Goal: Information Seeking & Learning: Learn about a topic

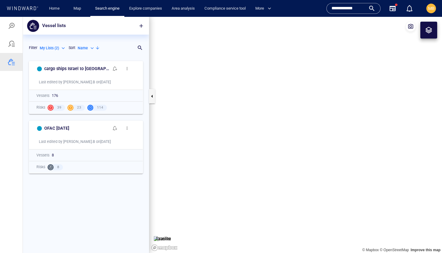
scroll to position [195, 126]
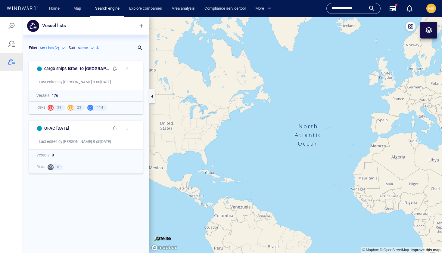
click at [372, 9] on div "**********" at bounding box center [354, 8] width 44 height 9
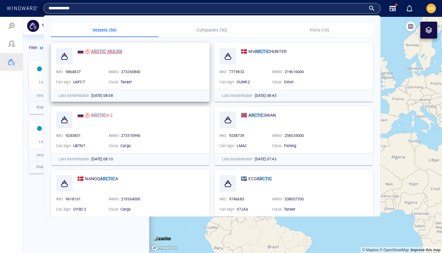
click at [108, 51] on mark "MULAN" at bounding box center [115, 51] width 15 height 5
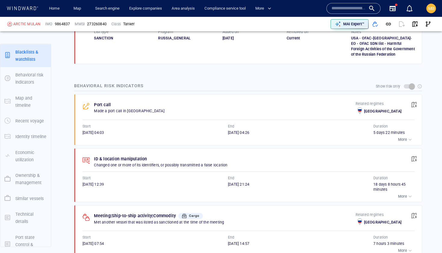
scroll to position [45, 0]
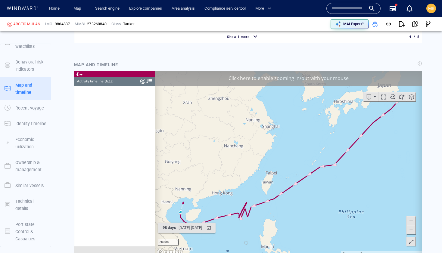
scroll to position [10160, 0]
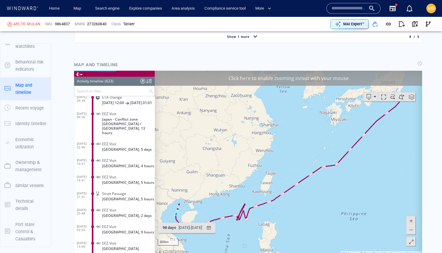
click at [332, 145] on canvas "Map" at bounding box center [288, 163] width 267 height 187
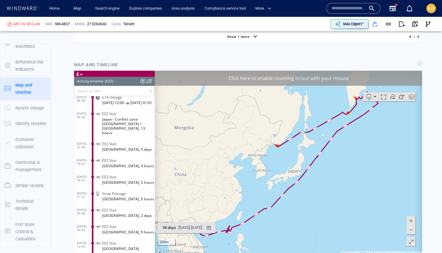
click at [307, 76] on div "Click here to enable zooming in/out with your mouse" at bounding box center [288, 77] width 267 height 15
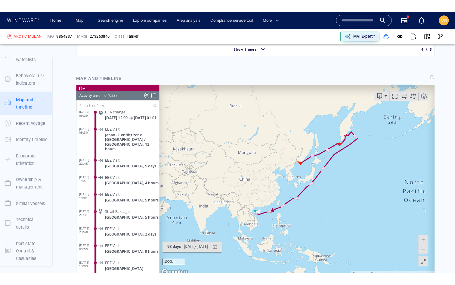
scroll to position [775, 0]
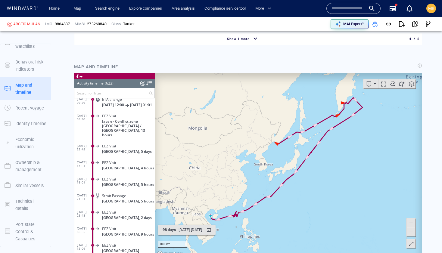
click at [392, 84] on span at bounding box center [392, 83] width 9 height 9
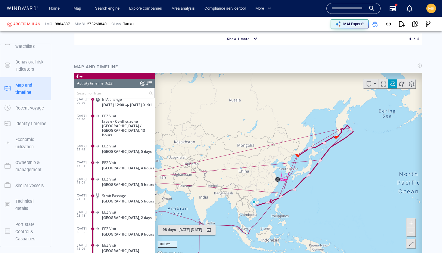
click at [413, 230] on span at bounding box center [411, 231] width 6 height 9
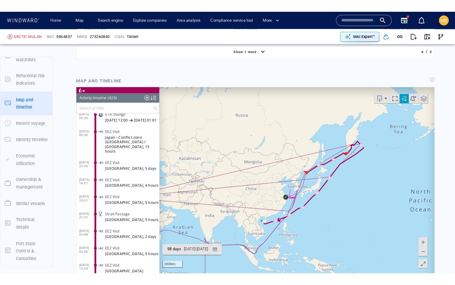
click at [413, 253] on span at bounding box center [414, 258] width 6 height 9
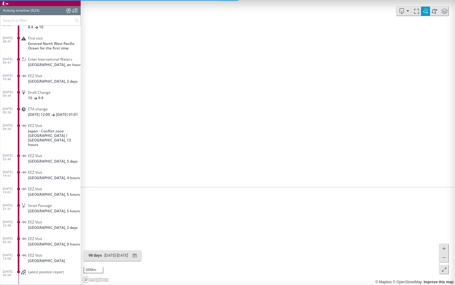
scroll to position [10105, 0]
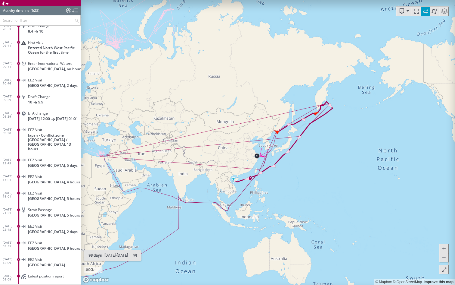
drag, startPoint x: 187, startPoint y: 176, endPoint x: 264, endPoint y: 176, distance: 77.1
click at [263, 175] on canvas "Map" at bounding box center [268, 142] width 375 height 285
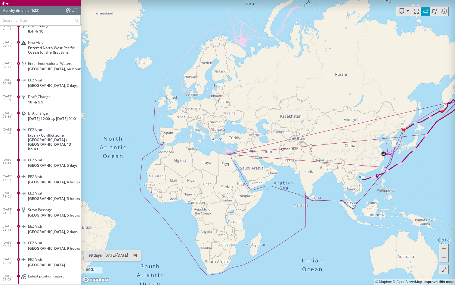
click at [268, 176] on canvas "Map" at bounding box center [268, 142] width 375 height 285
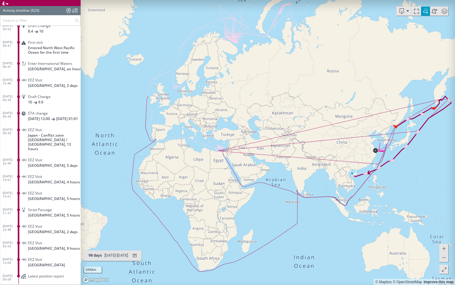
drag, startPoint x: 265, startPoint y: 176, endPoint x: 245, endPoint y: 166, distance: 22.5
click at [245, 166] on canvas "Map" at bounding box center [268, 142] width 375 height 285
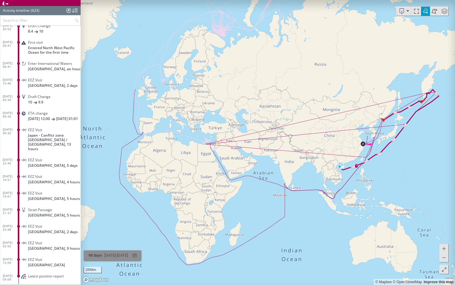
click at [121, 253] on div "21/05/2025 - 27/08/2025" at bounding box center [116, 255] width 26 height 9
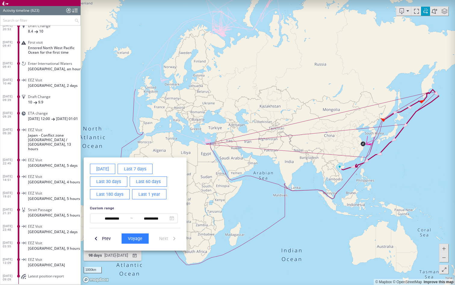
click at [143, 194] on span "Last 1 year" at bounding box center [150, 194] width 22 height 8
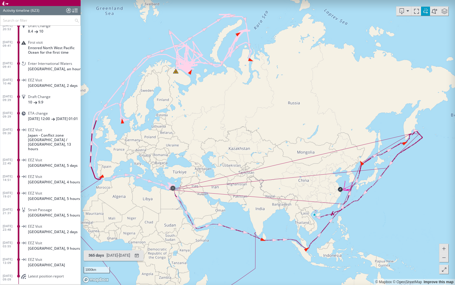
drag, startPoint x: 208, startPoint y: 158, endPoint x: 197, endPoint y: 147, distance: 15.6
click at [197, 147] on canvas "Map" at bounding box center [268, 142] width 375 height 285
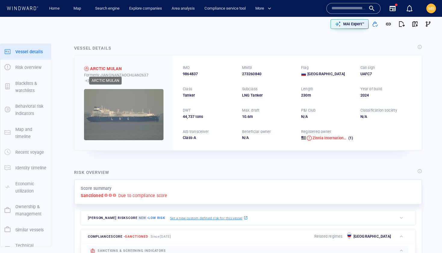
click at [109, 70] on div "ARCTIC MULAN" at bounding box center [106, 68] width 32 height 7
click at [413, 24] on span "button" at bounding box center [415, 24] width 6 height 6
click at [414, 21] on span "button" at bounding box center [415, 24] width 6 height 6
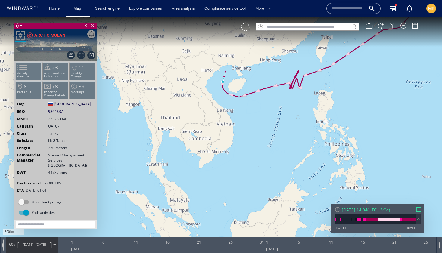
drag, startPoint x: 237, startPoint y: 126, endPoint x: 229, endPoint y: 154, distance: 29.6
click at [229, 152] on canvas "Map" at bounding box center [221, 132] width 442 height 230
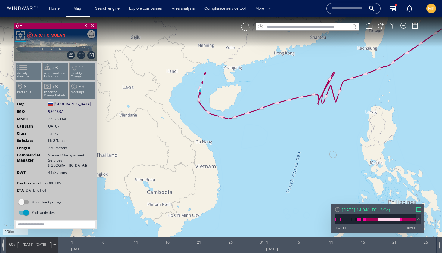
drag, startPoint x: 229, startPoint y: 145, endPoint x: 172, endPoint y: 146, distance: 56.6
click at [172, 145] on canvas "Map" at bounding box center [221, 132] width 442 height 230
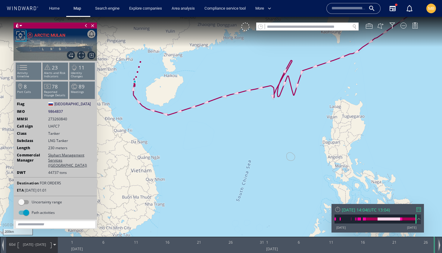
drag, startPoint x: 152, startPoint y: 157, endPoint x: 160, endPoint y: 158, distance: 7.9
click at [160, 158] on canvas "Map" at bounding box center [221, 132] width 442 height 230
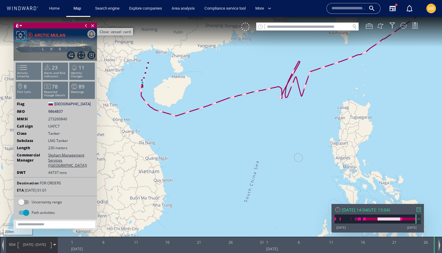
click at [91, 25] on span "Close vessel card" at bounding box center [92, 26] width 7 height 6
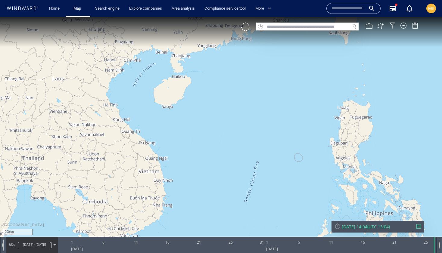
click at [281, 27] on input "text" at bounding box center [307, 27] width 85 height 8
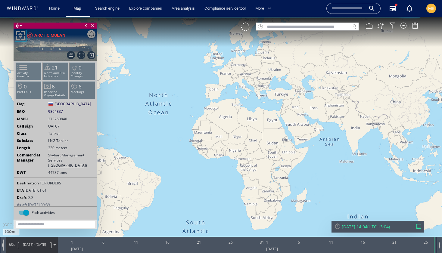
drag, startPoint x: 236, startPoint y: 114, endPoint x: 229, endPoint y: 114, distance: 6.0
click at [230, 114] on canvas "Map" at bounding box center [221, 132] width 442 height 230
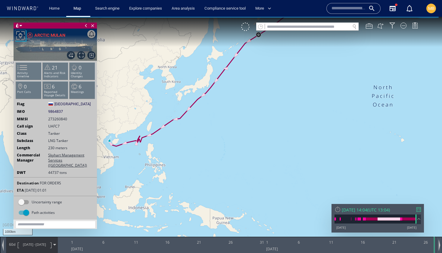
drag, startPoint x: 250, startPoint y: 121, endPoint x: 293, endPoint y: 121, distance: 43.4
click at [293, 121] on canvas "Map" at bounding box center [221, 132] width 442 height 230
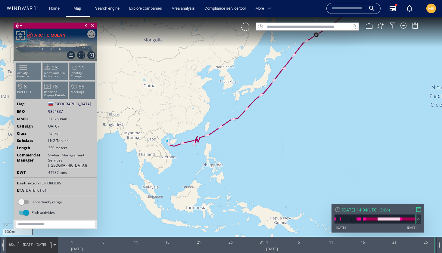
drag, startPoint x: 267, startPoint y: 135, endPoint x: 322, endPoint y: 125, distance: 55.4
click at [321, 125] on canvas "Map" at bounding box center [221, 132] width 442 height 230
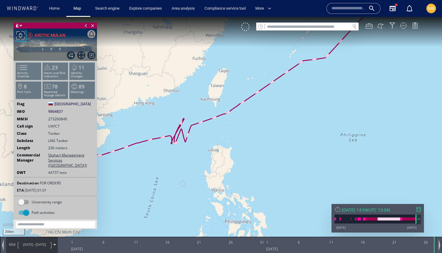
drag, startPoint x: 198, startPoint y: 142, endPoint x: 276, endPoint y: 142, distance: 77.7
click at [276, 142] on canvas "Map" at bounding box center [221, 132] width 442 height 230
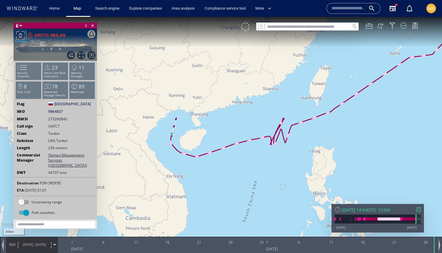
drag, startPoint x: 241, startPoint y: 157, endPoint x: 256, endPoint y: 157, distance: 14.8
click at [255, 157] on canvas "Map" at bounding box center [221, 132] width 442 height 230
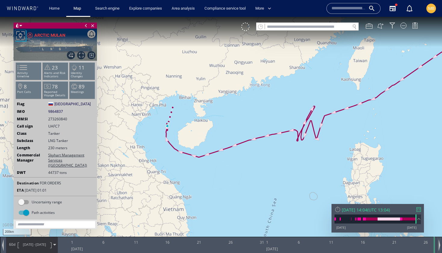
drag, startPoint x: 232, startPoint y: 160, endPoint x: 272, endPoint y: 152, distance: 40.9
click at [272, 152] on canvas "Map" at bounding box center [221, 132] width 442 height 230
